Goal: Task Accomplishment & Management: Complete application form

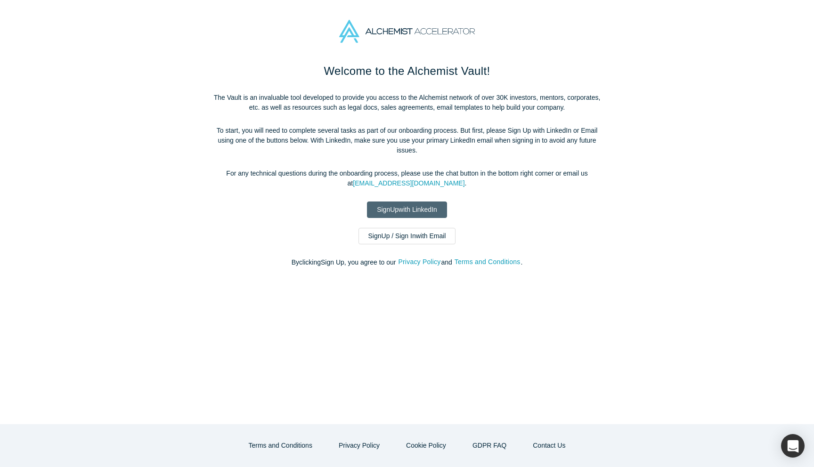
click at [403, 211] on link "Sign Up with LinkedIn" at bounding box center [407, 210] width 80 height 16
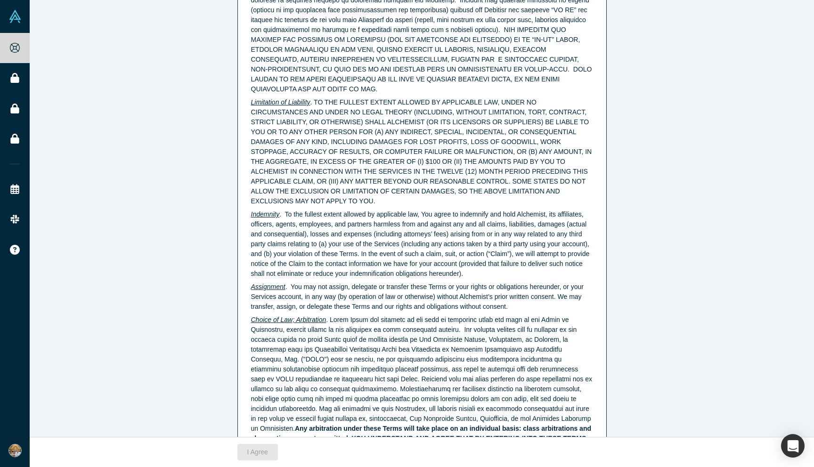
scroll to position [2288, 0]
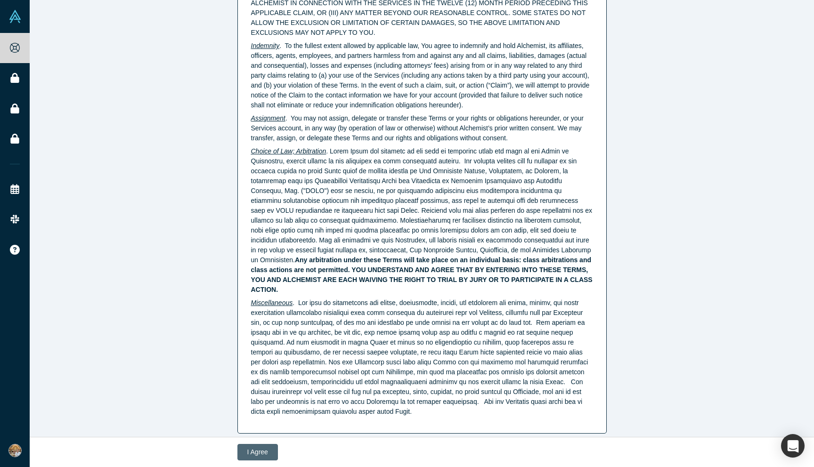
click at [249, 447] on button "I Agree" at bounding box center [257, 452] width 41 height 16
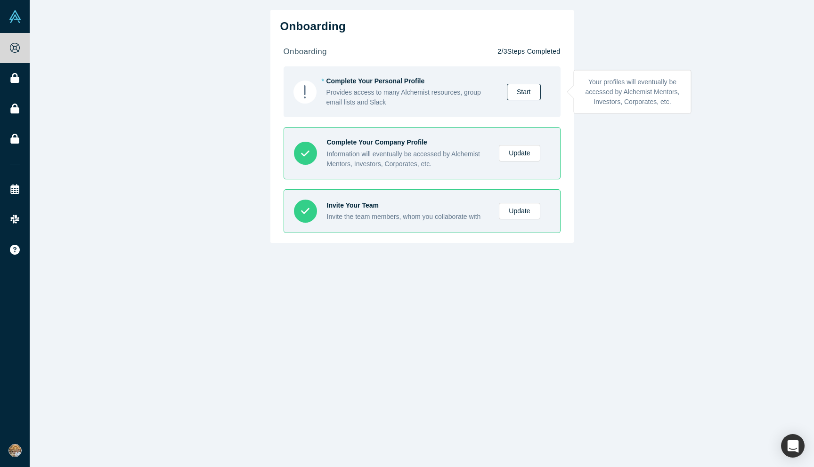
click at [531, 92] on link "Start" at bounding box center [524, 92] width 34 height 16
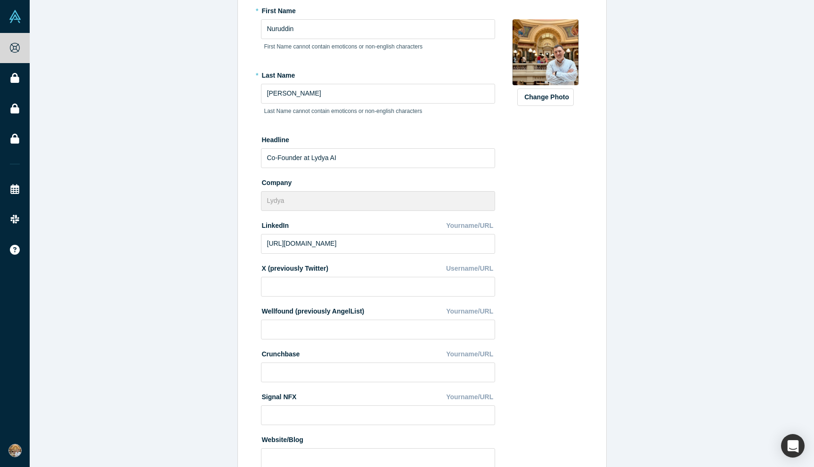
scroll to position [106, 0]
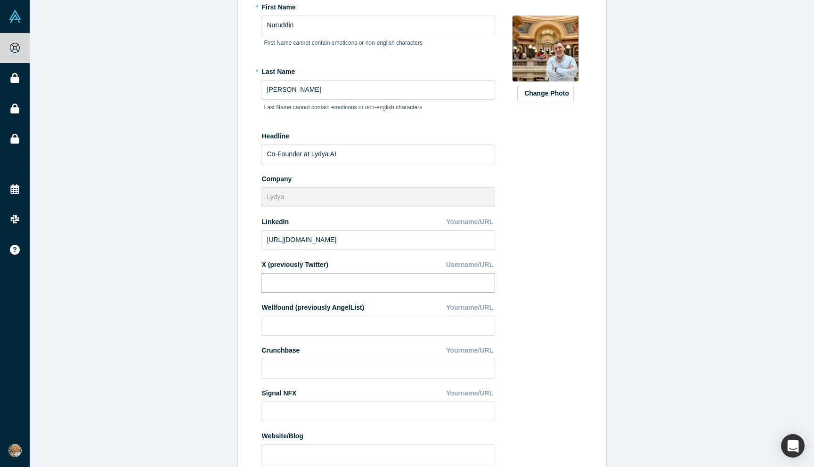
click at [322, 291] on input at bounding box center [378, 283] width 234 height 20
click at [314, 325] on input at bounding box center [378, 326] width 234 height 20
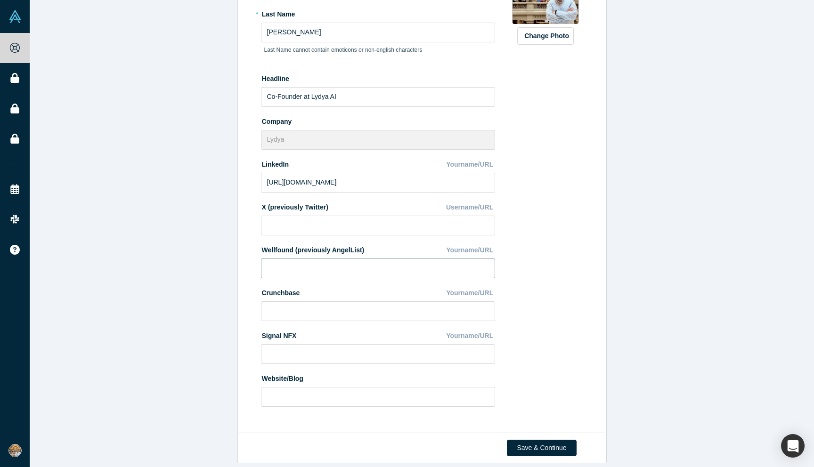
scroll to position [172, 0]
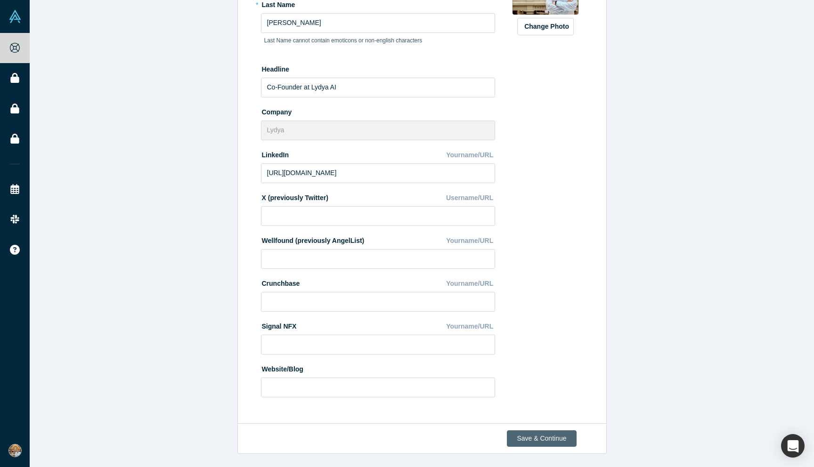
click at [552, 440] on button "Save & Continue" at bounding box center [541, 439] width 69 height 16
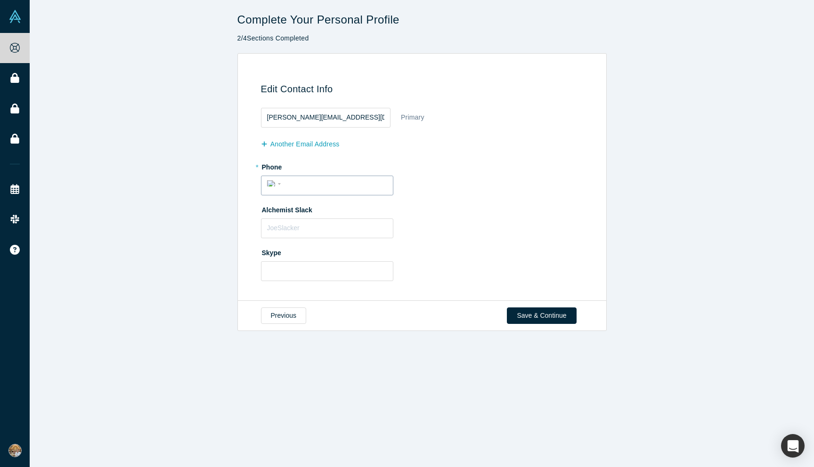
click at [285, 184] on input "tel" at bounding box center [335, 184] width 103 height 14
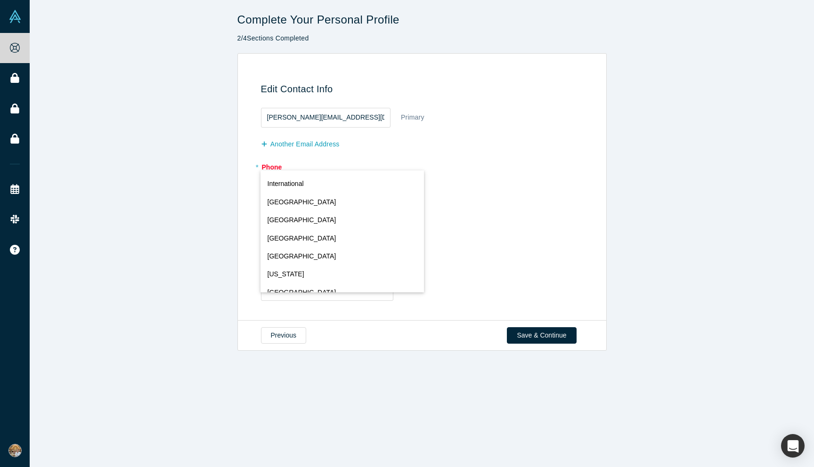
click at [270, 184] on div "International Afghanistan Åland Islands Albania Algeria American Samoa Andorra …" at bounding box center [276, 184] width 17 height 14
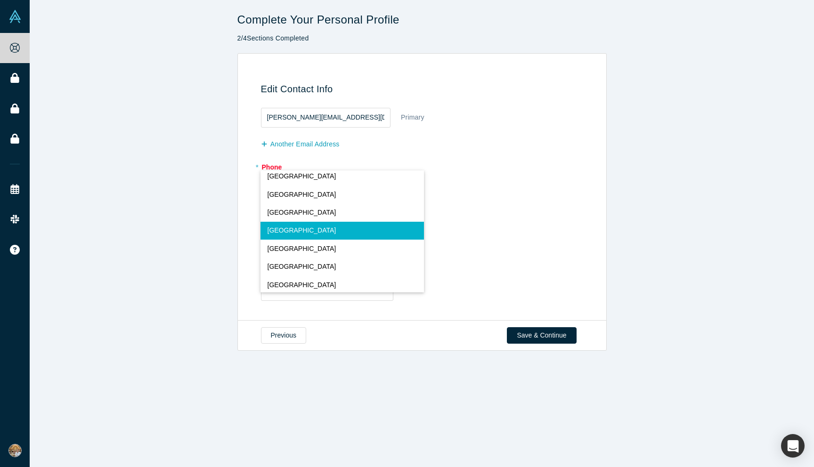
click at [299, 232] on span "United States" at bounding box center [302, 231] width 69 height 10
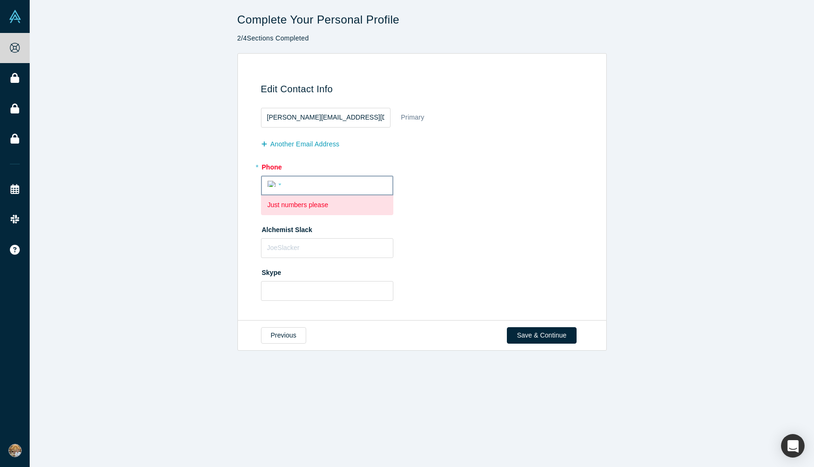
click at [321, 177] on div "International Afghanistan Åland Islands Albania Algeria American Samoa Andorra …" at bounding box center [327, 183] width 119 height 15
click at [317, 182] on input "tel" at bounding box center [335, 185] width 102 height 14
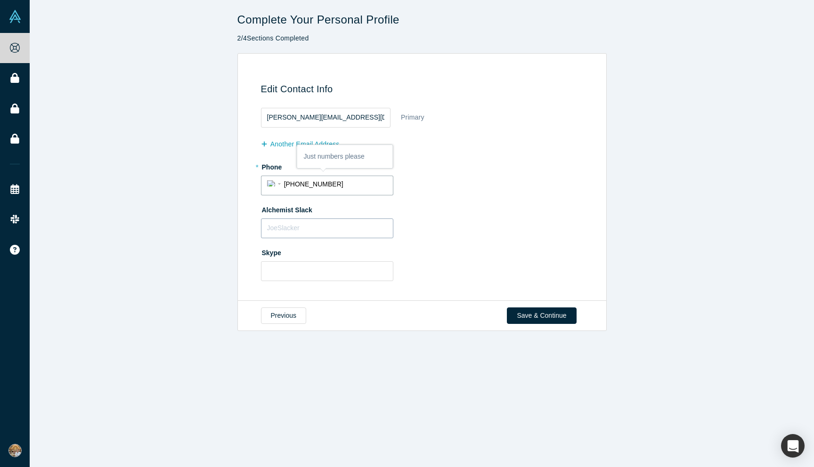
type input "(628) 286-6002"
click at [547, 311] on button "Save & Continue" at bounding box center [541, 316] width 69 height 16
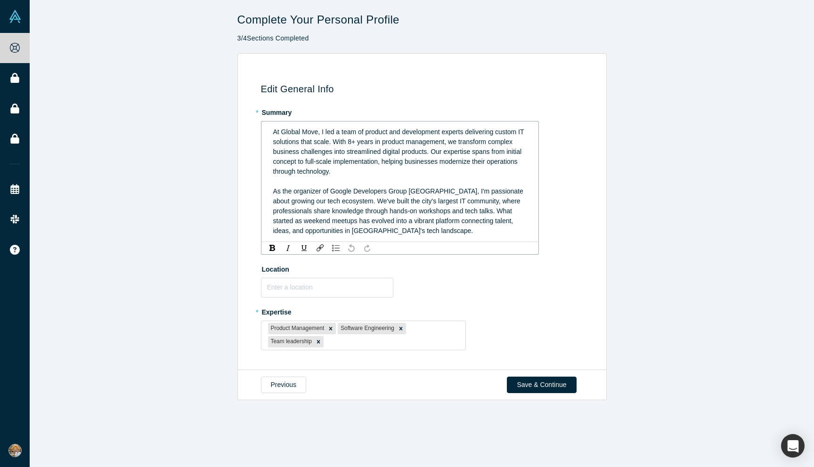
click at [370, 145] on span "At Global Move, I led a team of product and development experts delivering cust…" at bounding box center [399, 151] width 253 height 47
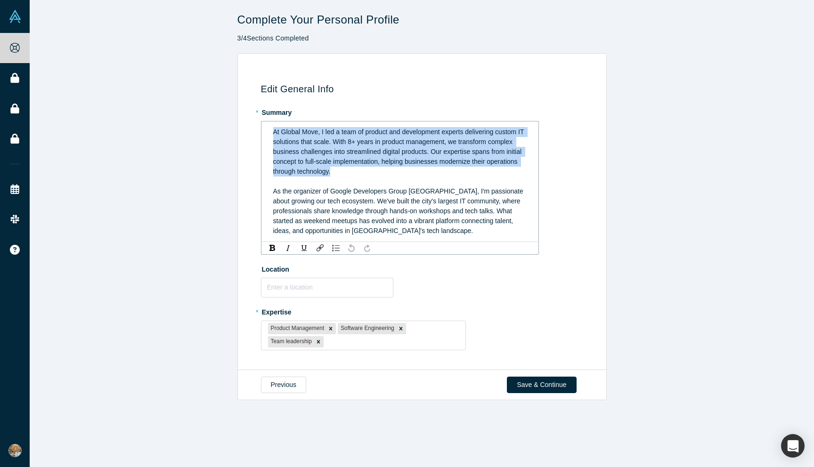
drag, startPoint x: 351, startPoint y: 177, endPoint x: 273, endPoint y: 128, distance: 92.7
click at [273, 128] on div "At Global Move, I led a team of product and development experts delivering cust…" at bounding box center [400, 181] width 254 height 109
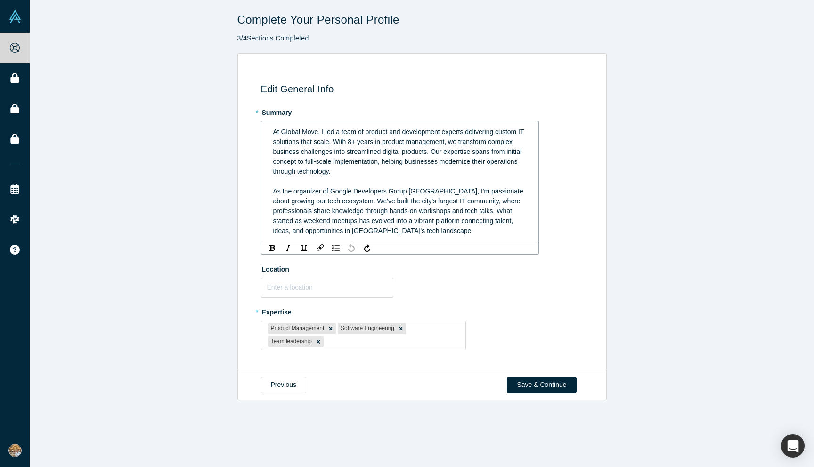
click at [284, 134] on span "At Global Move, I led a team of product and development experts delivering cust…" at bounding box center [399, 151] width 253 height 47
drag, startPoint x: 279, startPoint y: 131, endPoint x: 236, endPoint y: 131, distance: 43.3
click at [236, 131] on div "Edit General Info * Summary At Global Move, I led a team of product and develop…" at bounding box center [422, 211] width 784 height 317
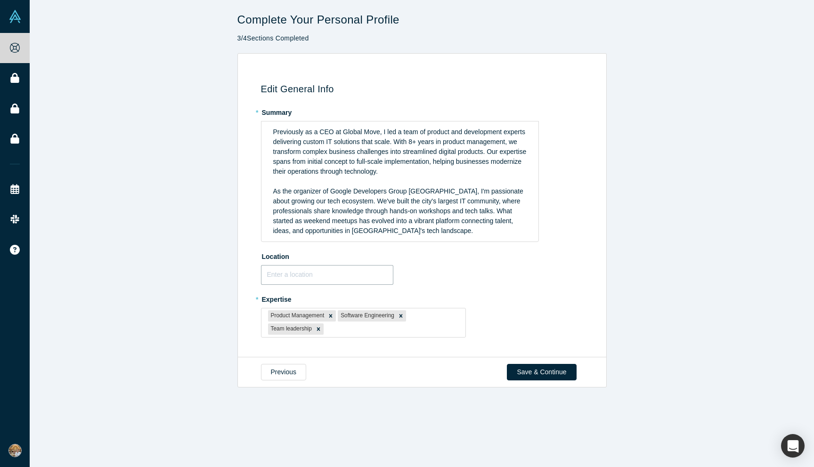
click at [328, 287] on fieldset "* Summary Previously as a CEO at Global Move, I led a team of product and devel…" at bounding box center [423, 225] width 325 height 240
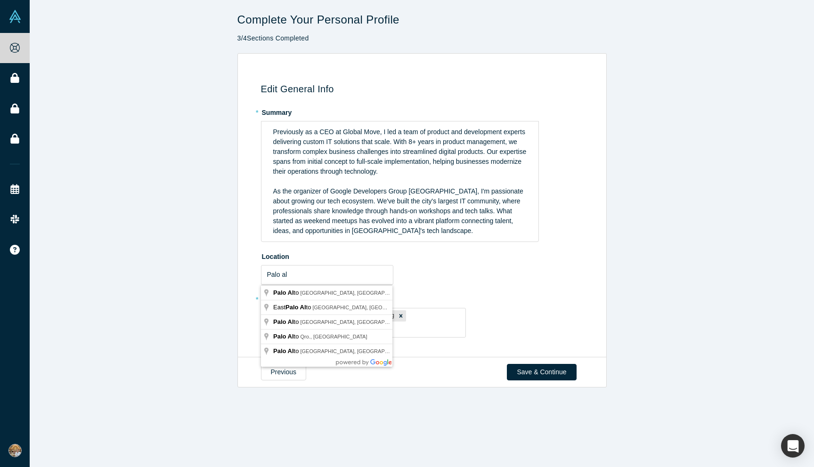
type input "Palo Alto, CA, USA"
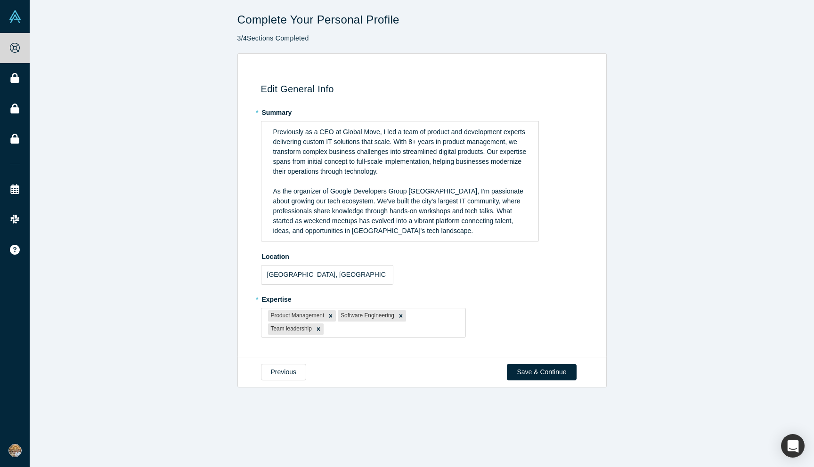
click at [549, 363] on div "Previous Save & Continue" at bounding box center [421, 372] width 369 height 31
click at [546, 366] on button "Save & Continue" at bounding box center [541, 372] width 69 height 16
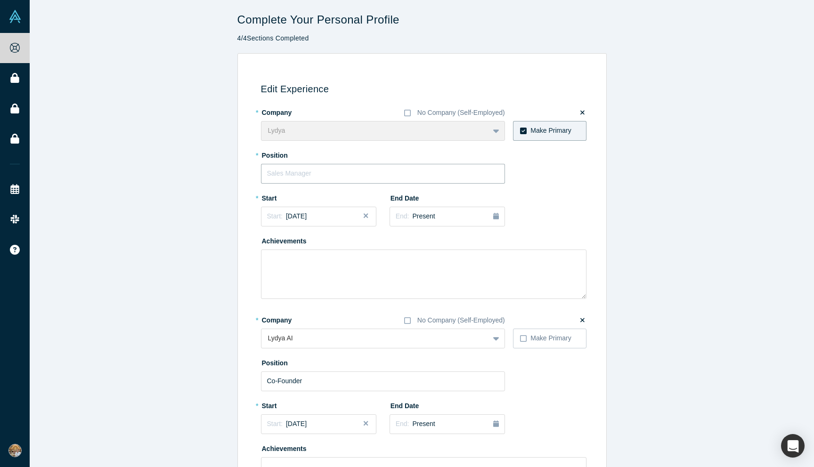
click at [327, 172] on input "text" at bounding box center [383, 174] width 244 height 20
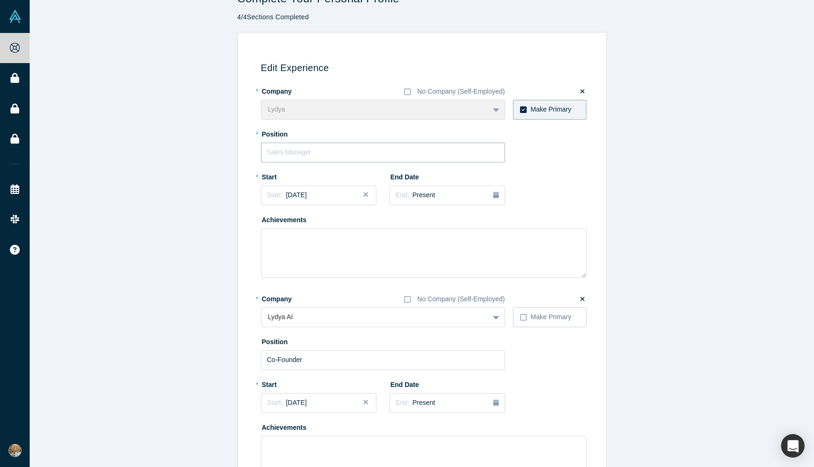
scroll to position [22, 0]
type input "Co-Founder"
click at [307, 198] on div "Start: September 2025" at bounding box center [287, 194] width 40 height 10
click at [447, 183] on div "End Date End: Present" at bounding box center [447, 186] width 115 height 36
click at [360, 244] on textarea at bounding box center [423, 251] width 325 height 49
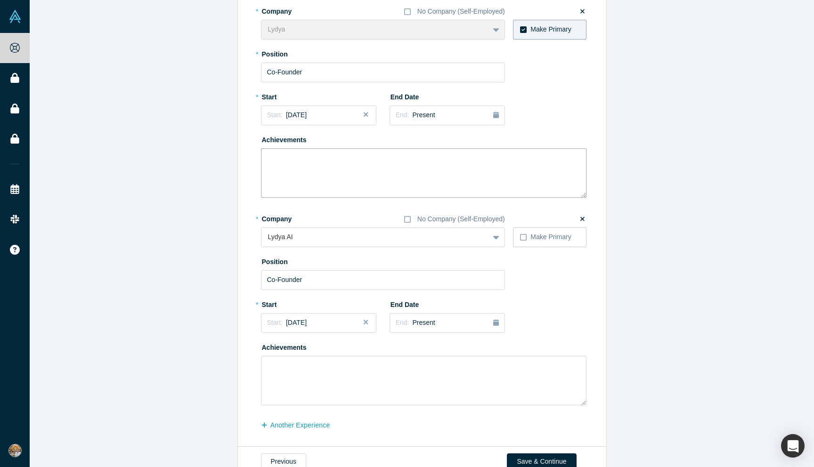
scroll to position [124, 0]
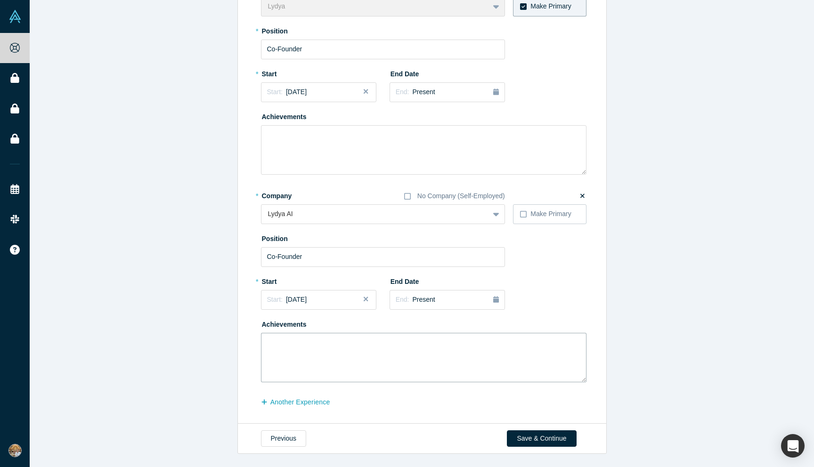
click at [379, 371] on textarea at bounding box center [423, 357] width 325 height 49
click at [515, 436] on button "Save & Continue" at bounding box center [541, 439] width 69 height 16
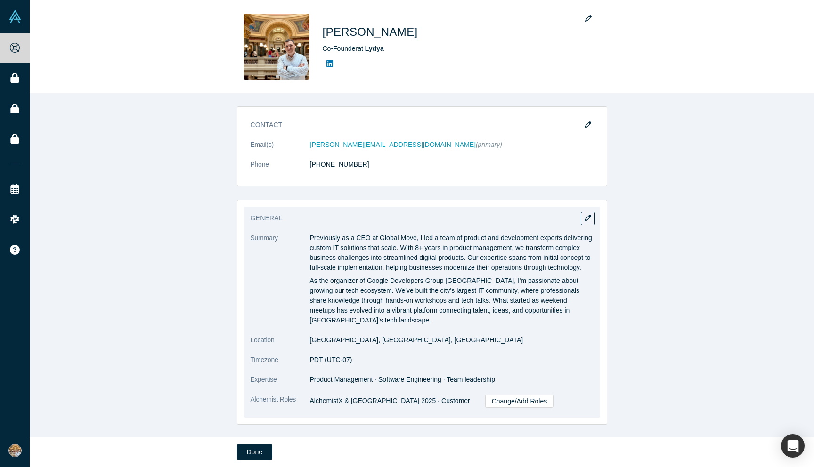
scroll to position [309, 0]
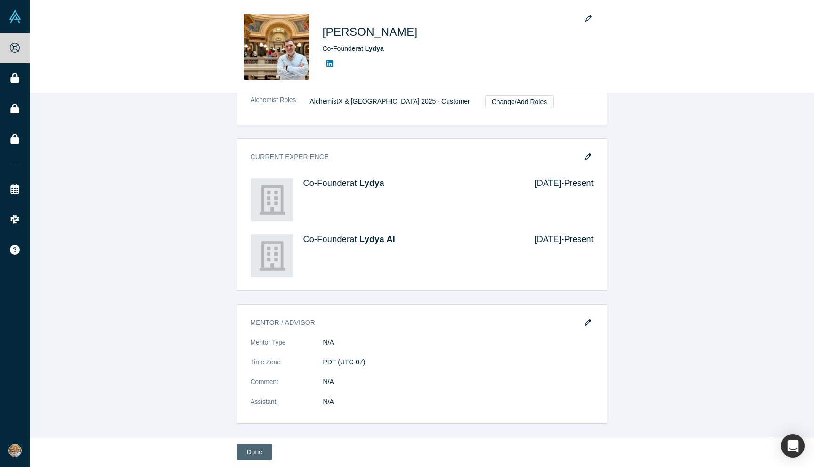
click at [253, 450] on button "Done" at bounding box center [254, 452] width 35 height 16
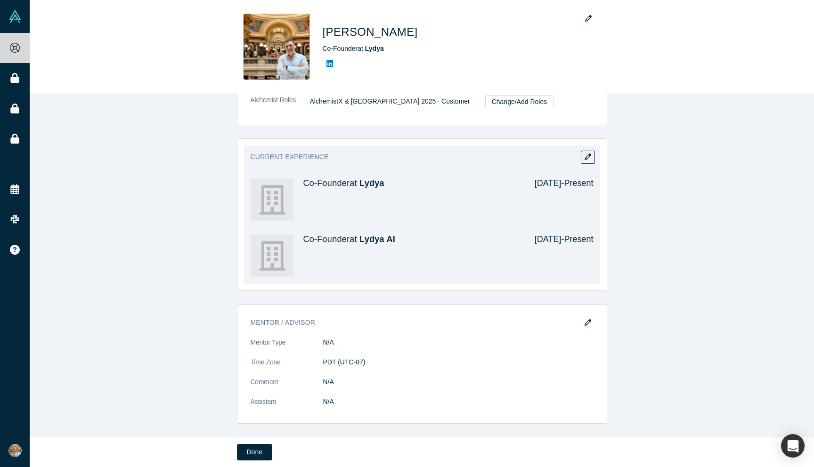
scroll to position [0, 0]
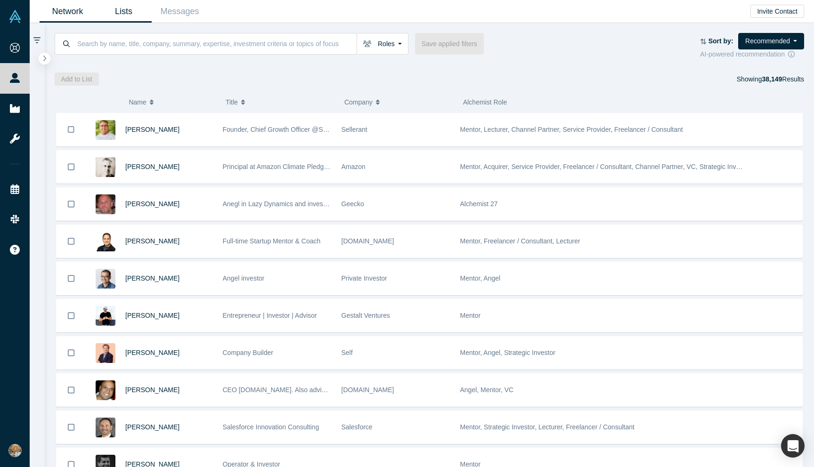
click at [136, 22] on link "Lists" at bounding box center [124, 11] width 56 height 22
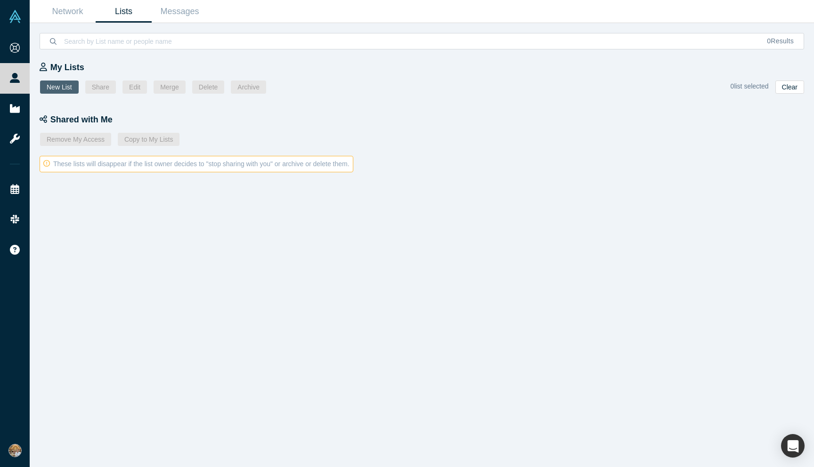
click at [50, 89] on button "New List" at bounding box center [59, 87] width 39 height 13
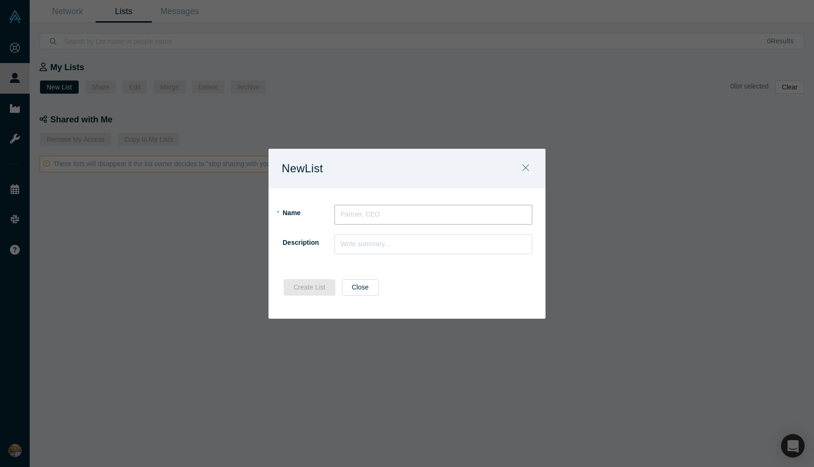
click at [369, 210] on input "text" at bounding box center [433, 215] width 198 height 20
type input "partners"
click at [324, 291] on button "Create List" at bounding box center [310, 287] width 52 height 16
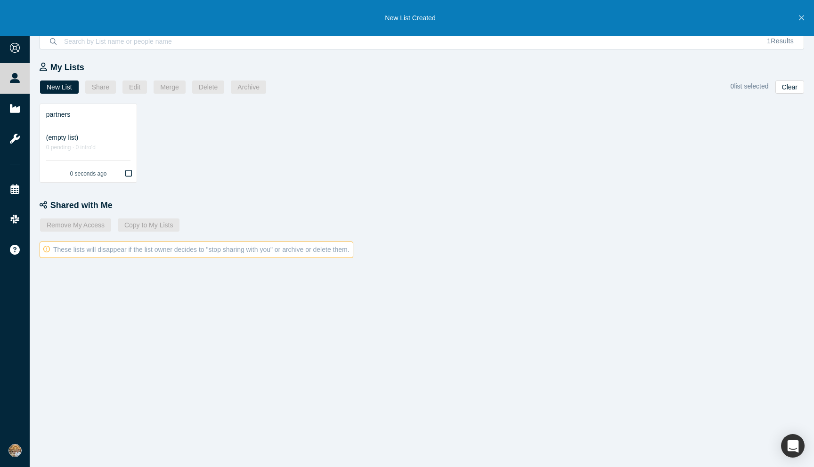
click at [245, 150] on div "partners (empty list) 0 pending · 0 intro'd 0 seconds ago" at bounding box center [427, 140] width 774 height 86
click at [94, 146] on div "0 pending · 0 intro'd" at bounding box center [88, 148] width 84 height 10
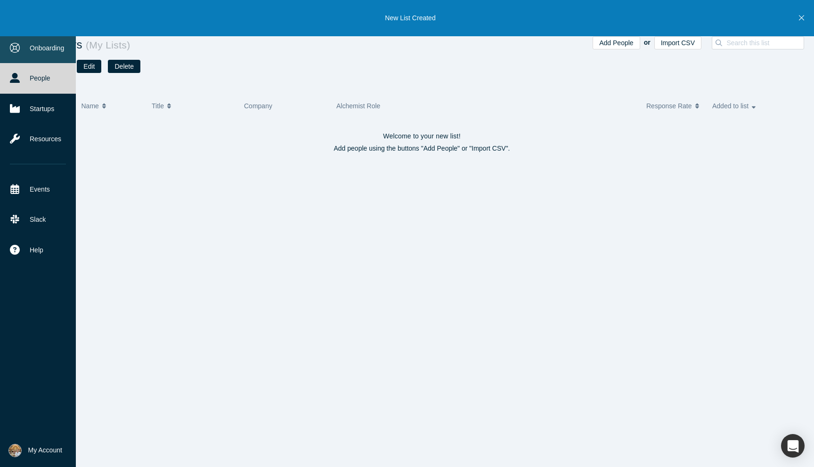
click at [4, 64] on link "People" at bounding box center [38, 78] width 76 height 30
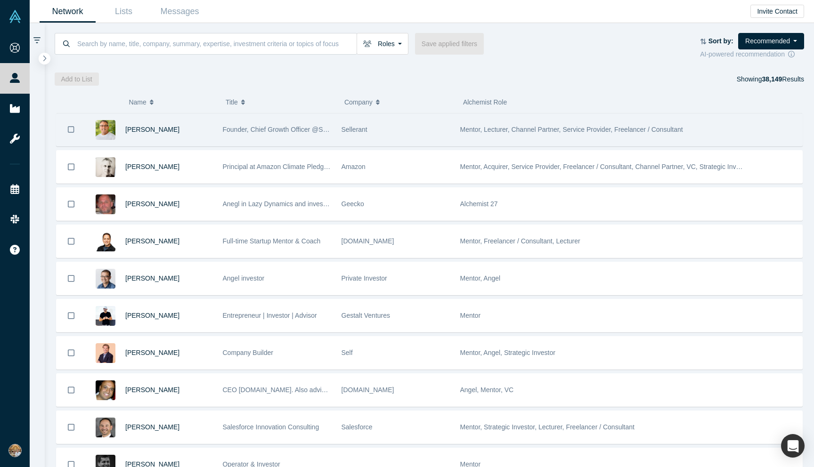
click at [317, 129] on span "Founder, Chief Growth Officer @Sellerant" at bounding box center [284, 130] width 122 height 8
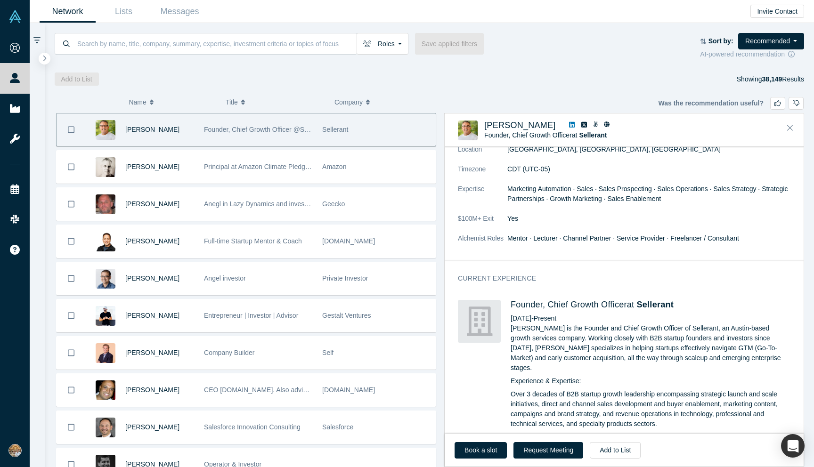
scroll to position [37, 0]
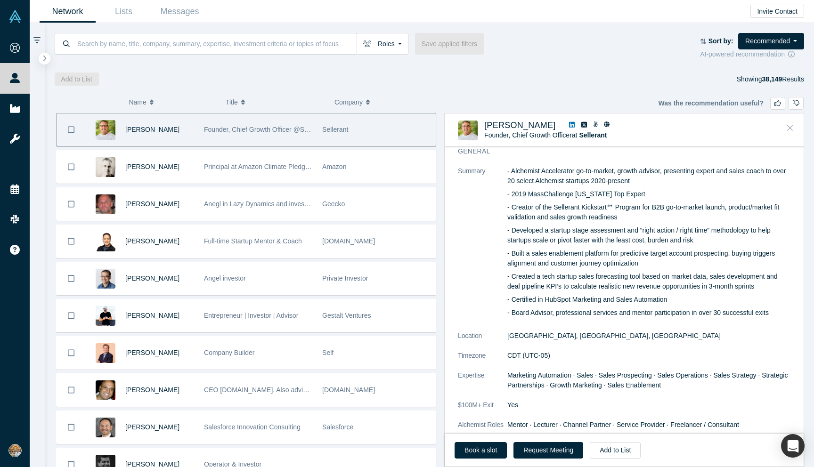
click at [794, 121] on button "Close" at bounding box center [790, 128] width 14 height 15
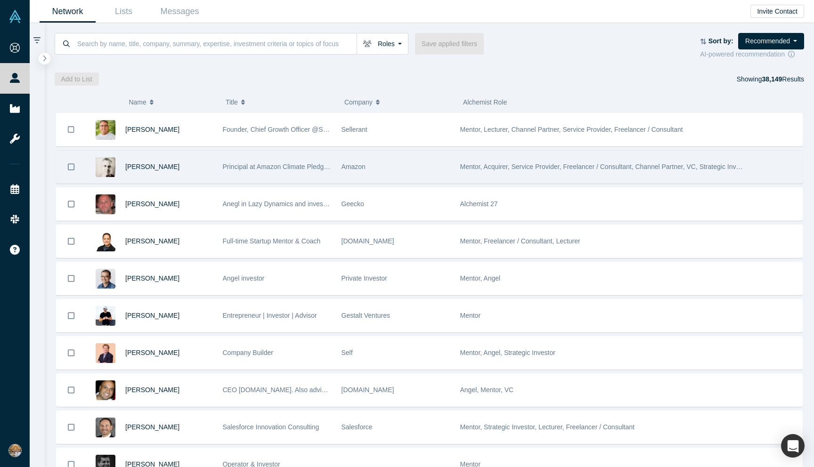
click at [249, 163] on span "Principal at Amazon Climate Pledge Fund" at bounding box center [284, 167] width 122 height 8
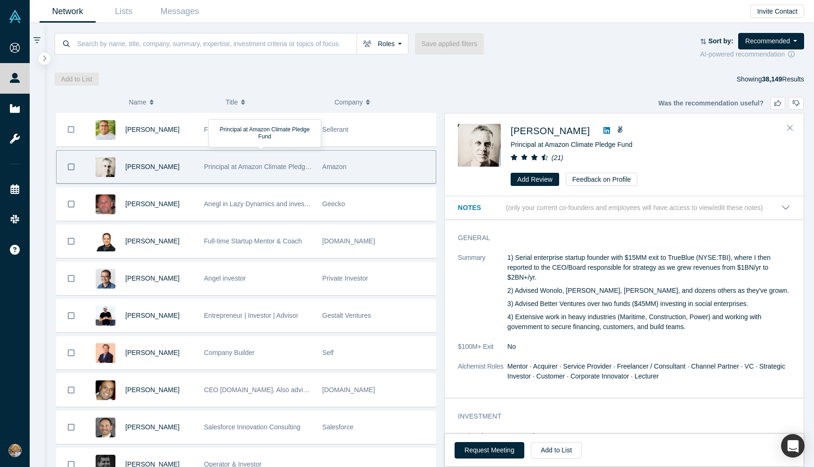
click at [248, 163] on span "Principal at Amazon Climate Pledge Fund" at bounding box center [265, 167] width 122 height 8
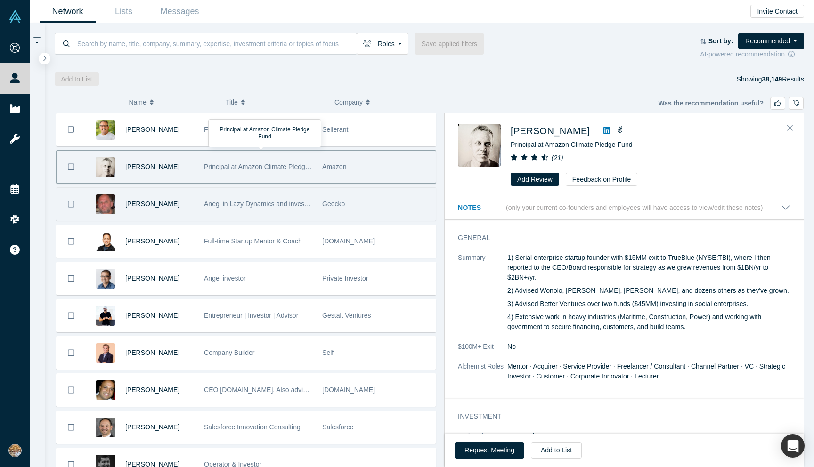
click at [217, 211] on div "Anegl in Lazy Dynamics and investor into seven Alchemist-backed startups: Asobu…" at bounding box center [258, 204] width 108 height 32
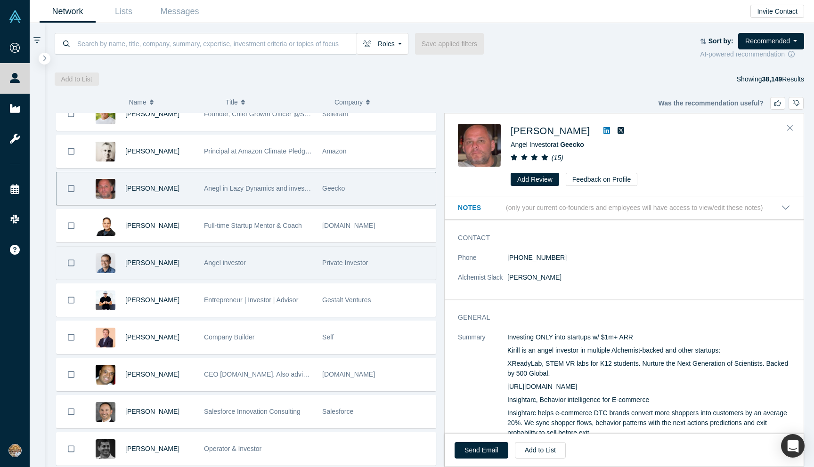
scroll to position [17, 0]
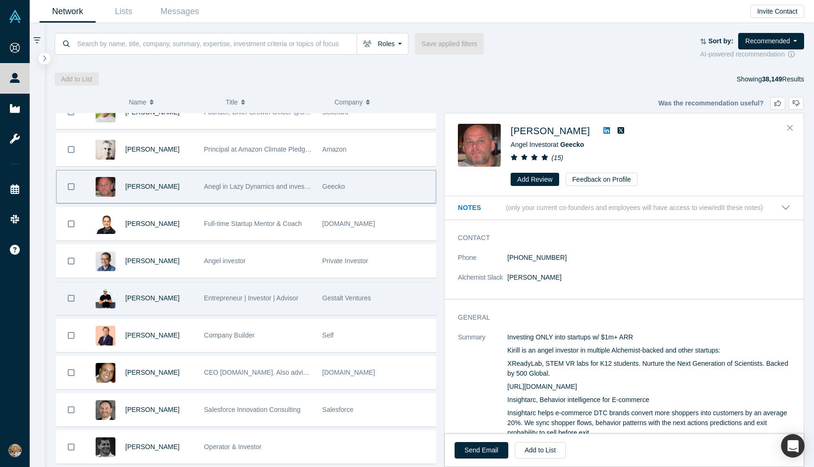
click at [243, 294] on span "Entrepreneur | Investor | Advisor" at bounding box center [251, 298] width 94 height 8
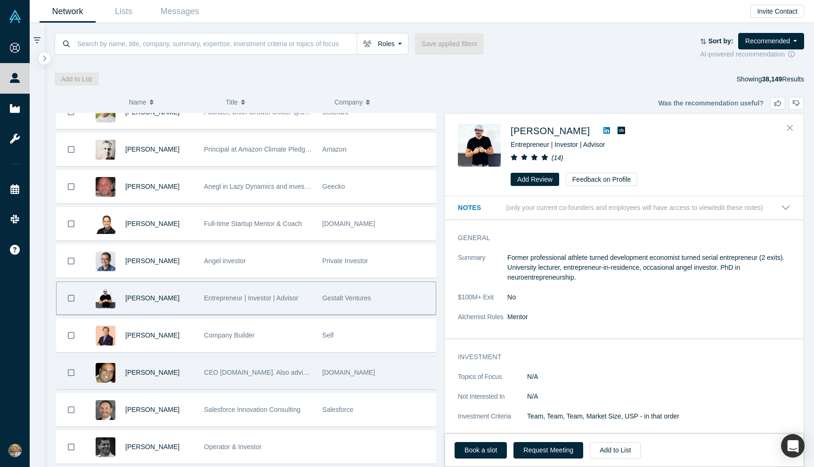
click at [239, 374] on span "CEO drill.run. Also advising and investing. Previously w/ Red Hat, Inktank, Dre…" at bounding box center [352, 373] width 296 height 8
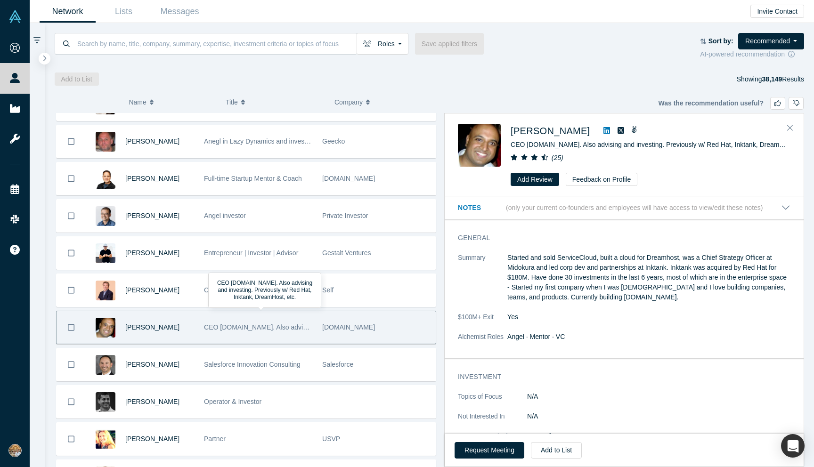
scroll to position [406, 0]
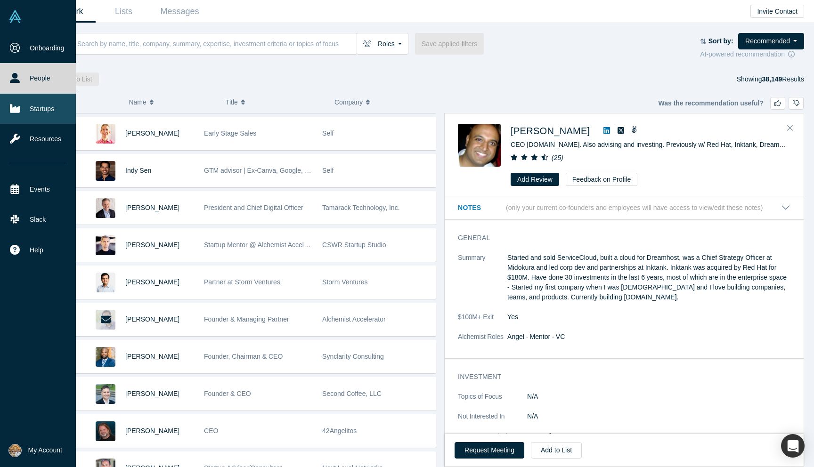
click at [36, 114] on link "Startups" at bounding box center [38, 109] width 76 height 30
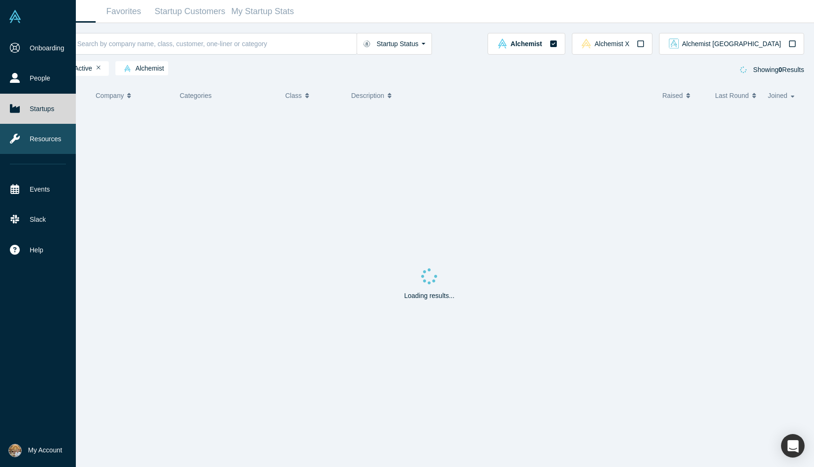
click at [37, 130] on link "Resources" at bounding box center [38, 139] width 76 height 30
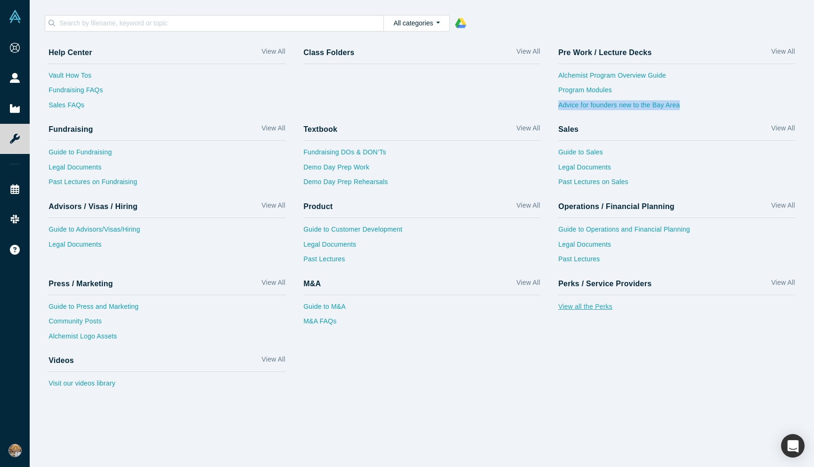
click at [601, 306] on link "View all the Perks" at bounding box center [676, 309] width 237 height 15
